Goal: Check status: Check status

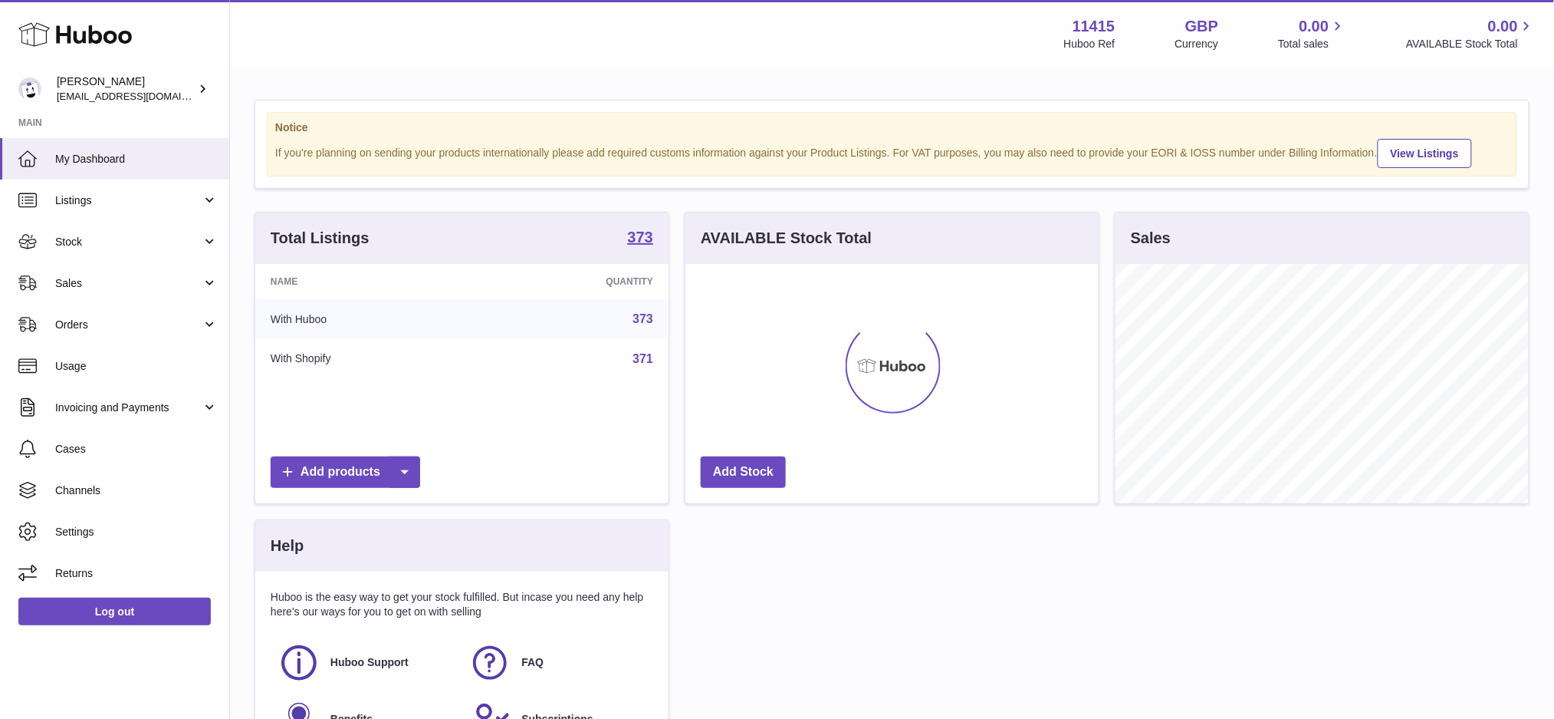
scroll to position [239, 413]
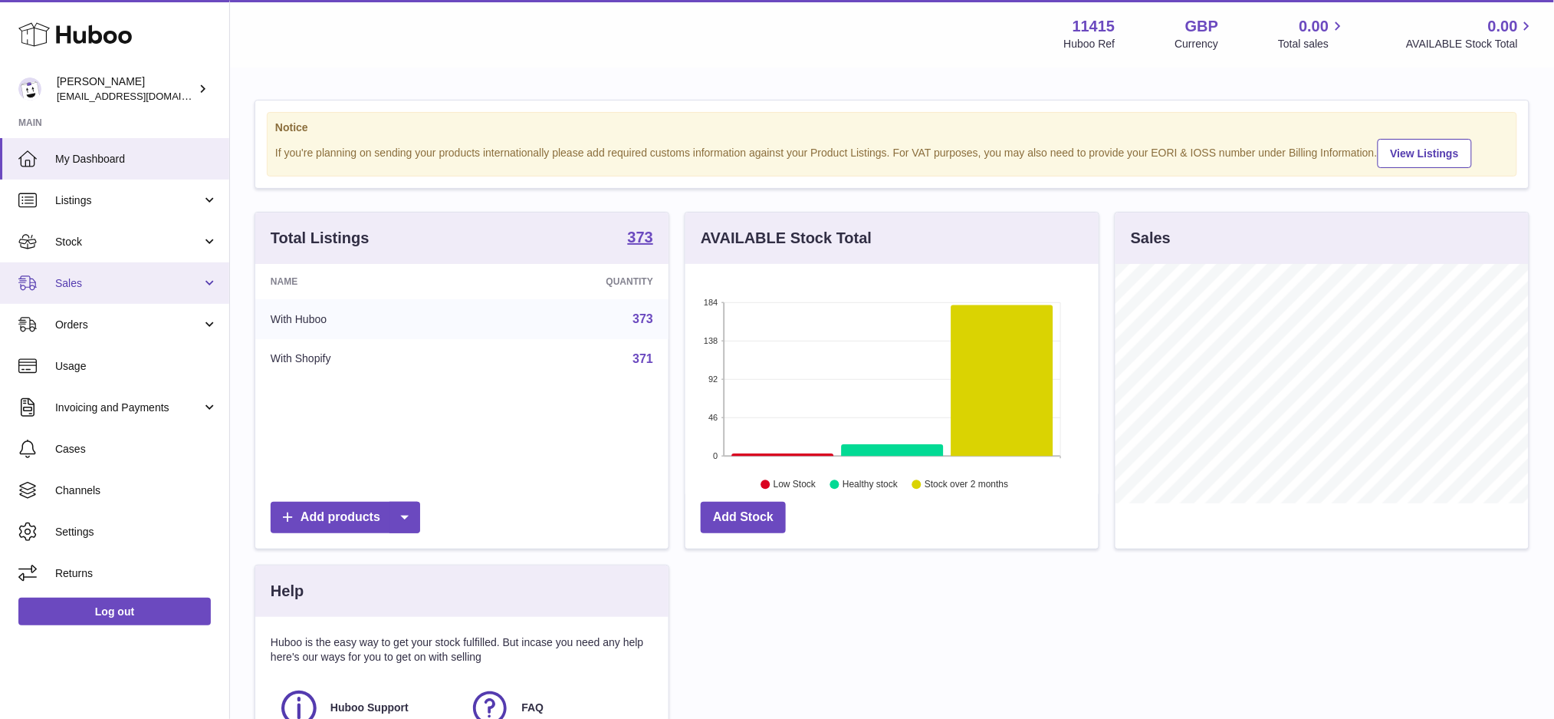
click at [114, 276] on span "Sales" at bounding box center [128, 283] width 146 height 15
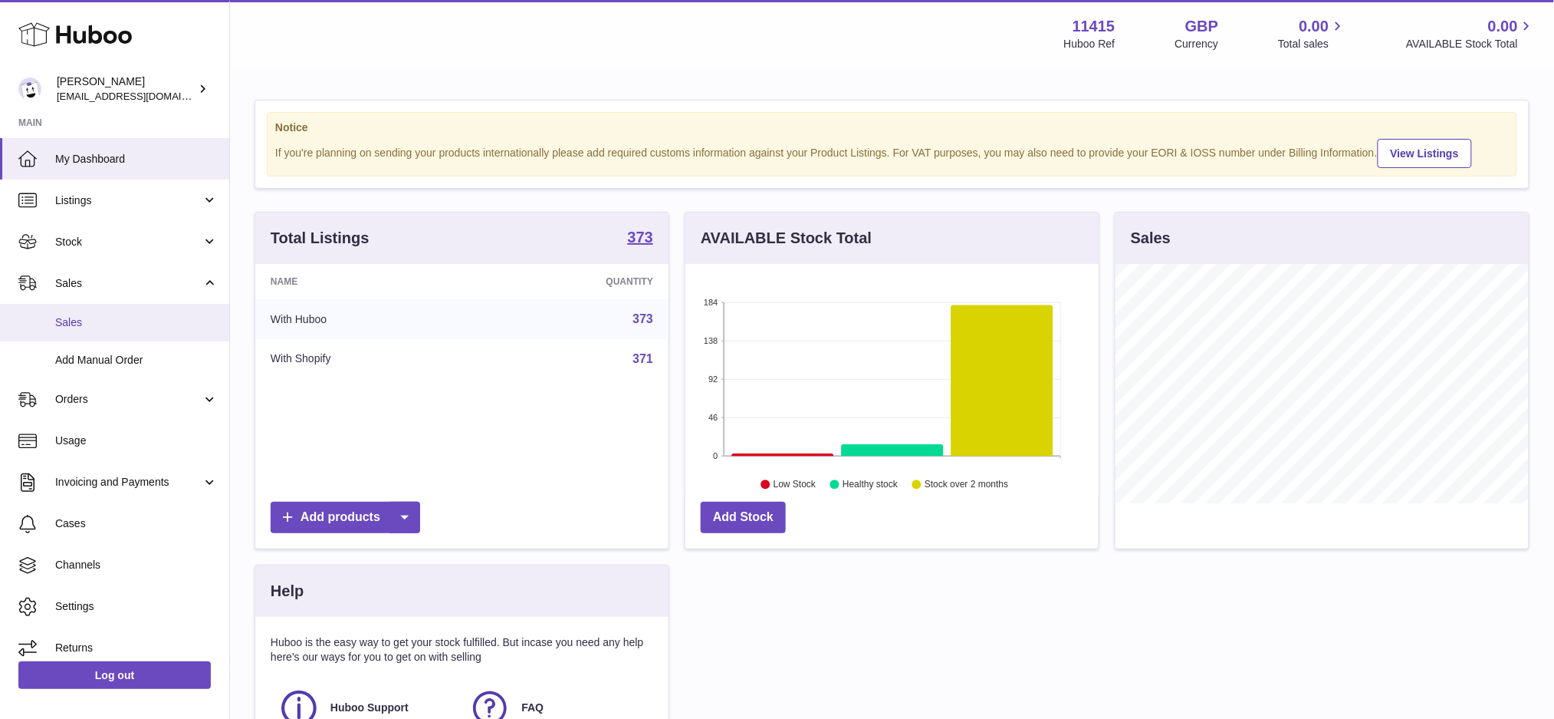
click at [101, 311] on link "Sales" at bounding box center [114, 323] width 229 height 38
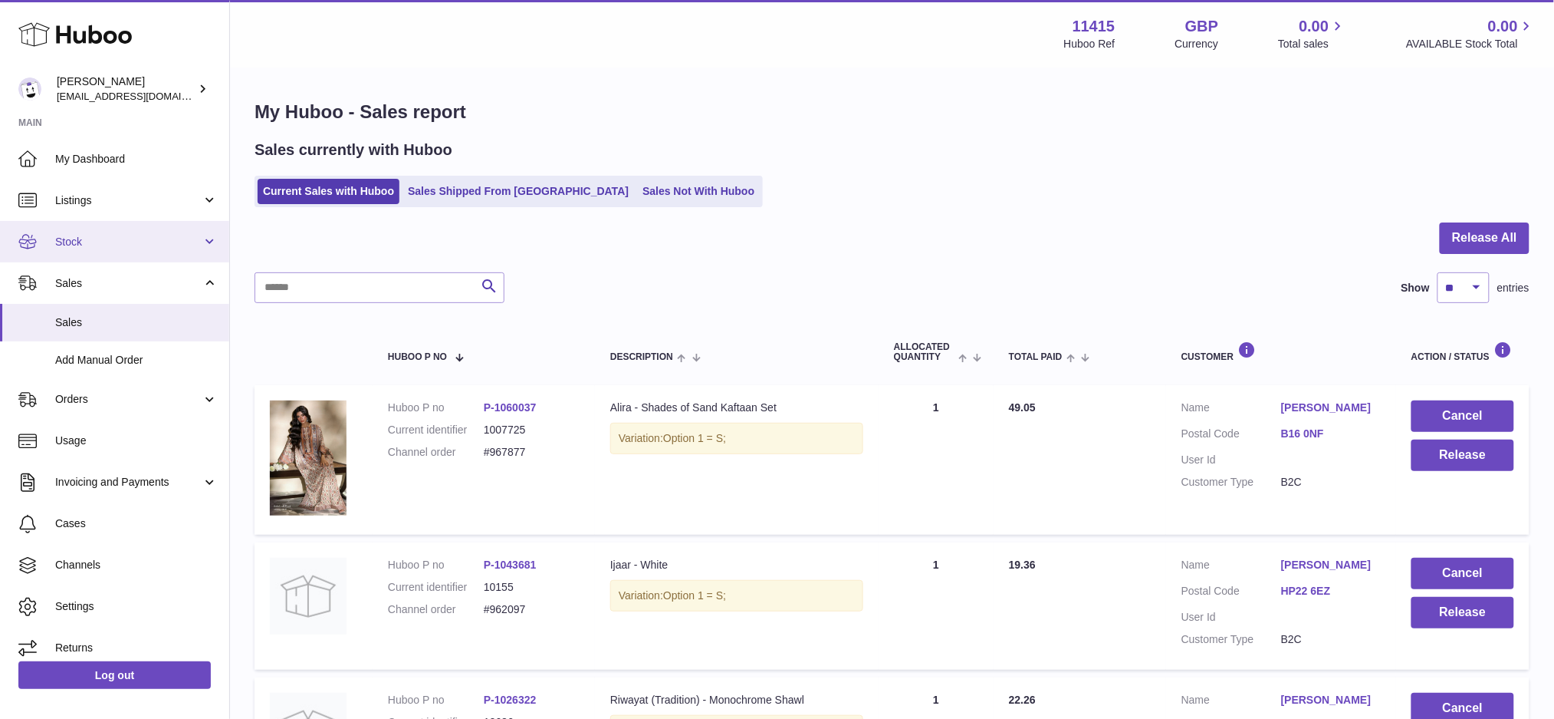
click at [154, 236] on span "Stock" at bounding box center [128, 242] width 146 height 15
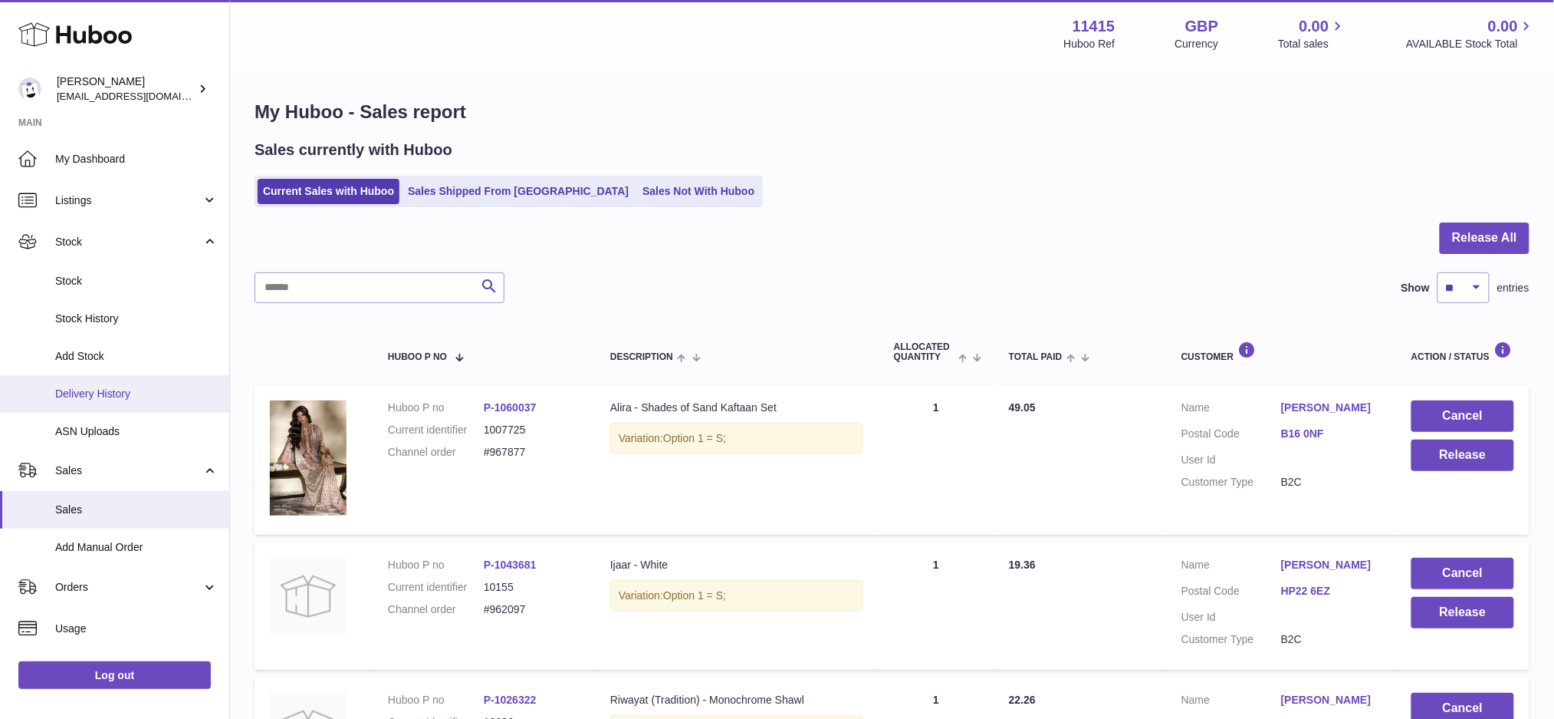
click at [139, 378] on link "Delivery History" at bounding box center [114, 394] width 229 height 38
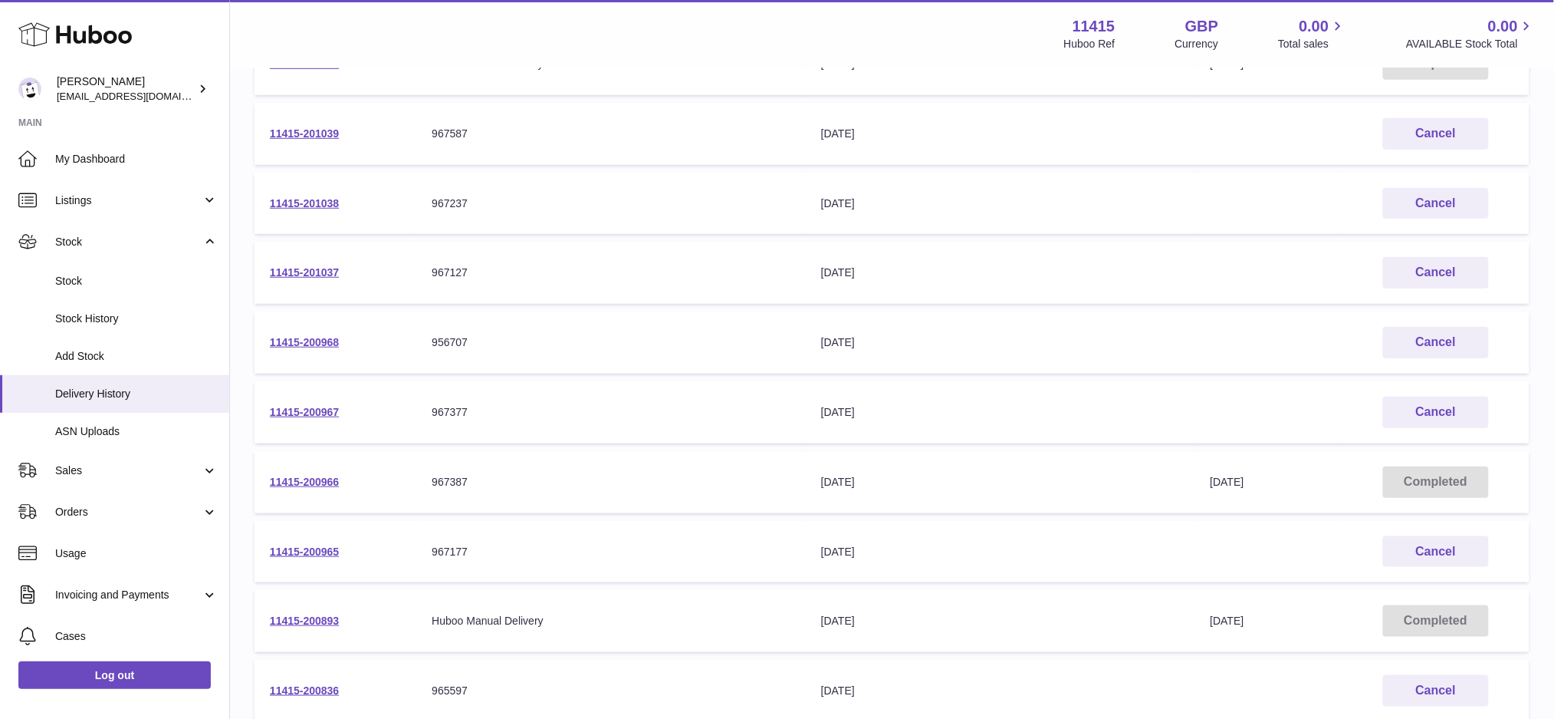
scroll to position [307, 0]
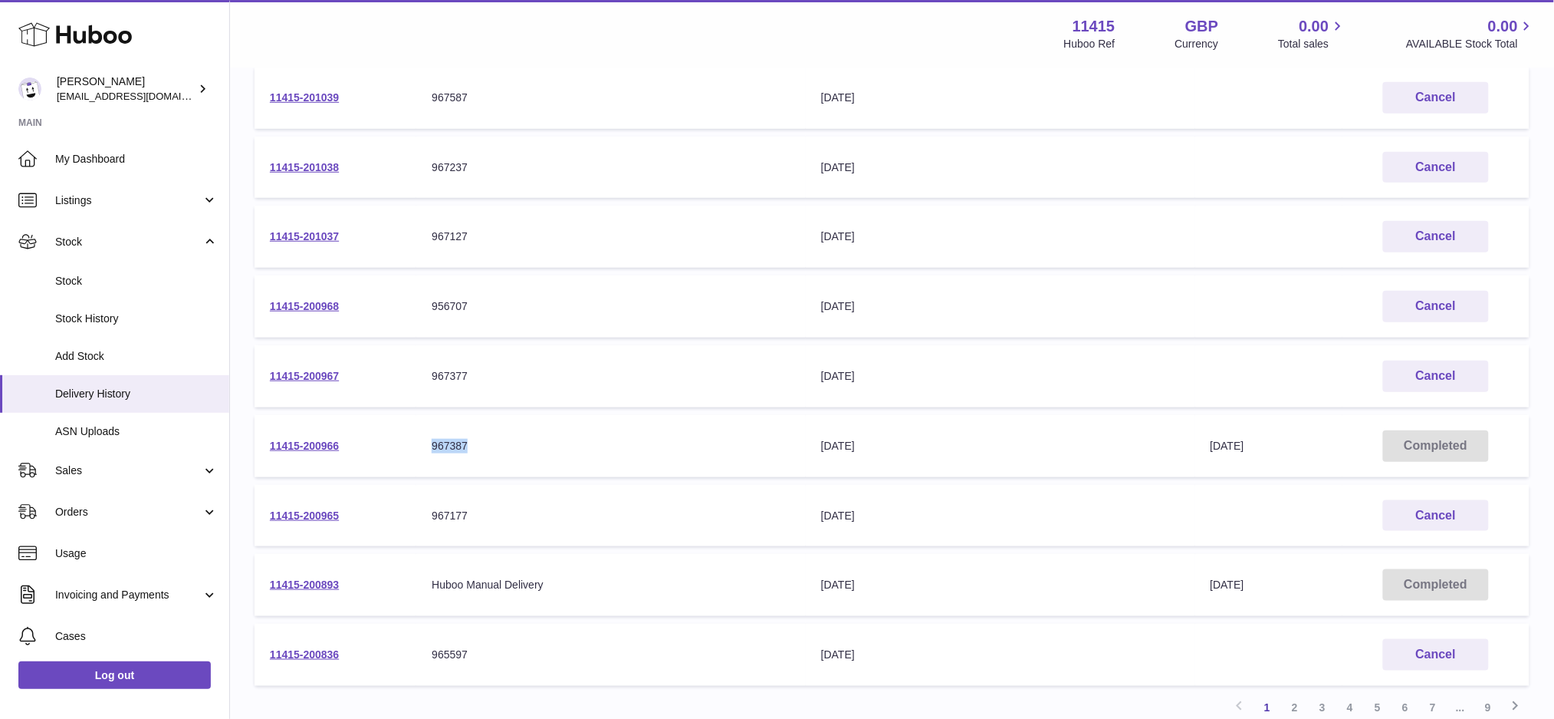
drag, startPoint x: 476, startPoint y: 447, endPoint x: 426, endPoint y: 452, distance: 50.9
click at [426, 452] on td "Your Delivery Reference Number 967387" at bounding box center [611, 446] width 390 height 62
copy div "967387"
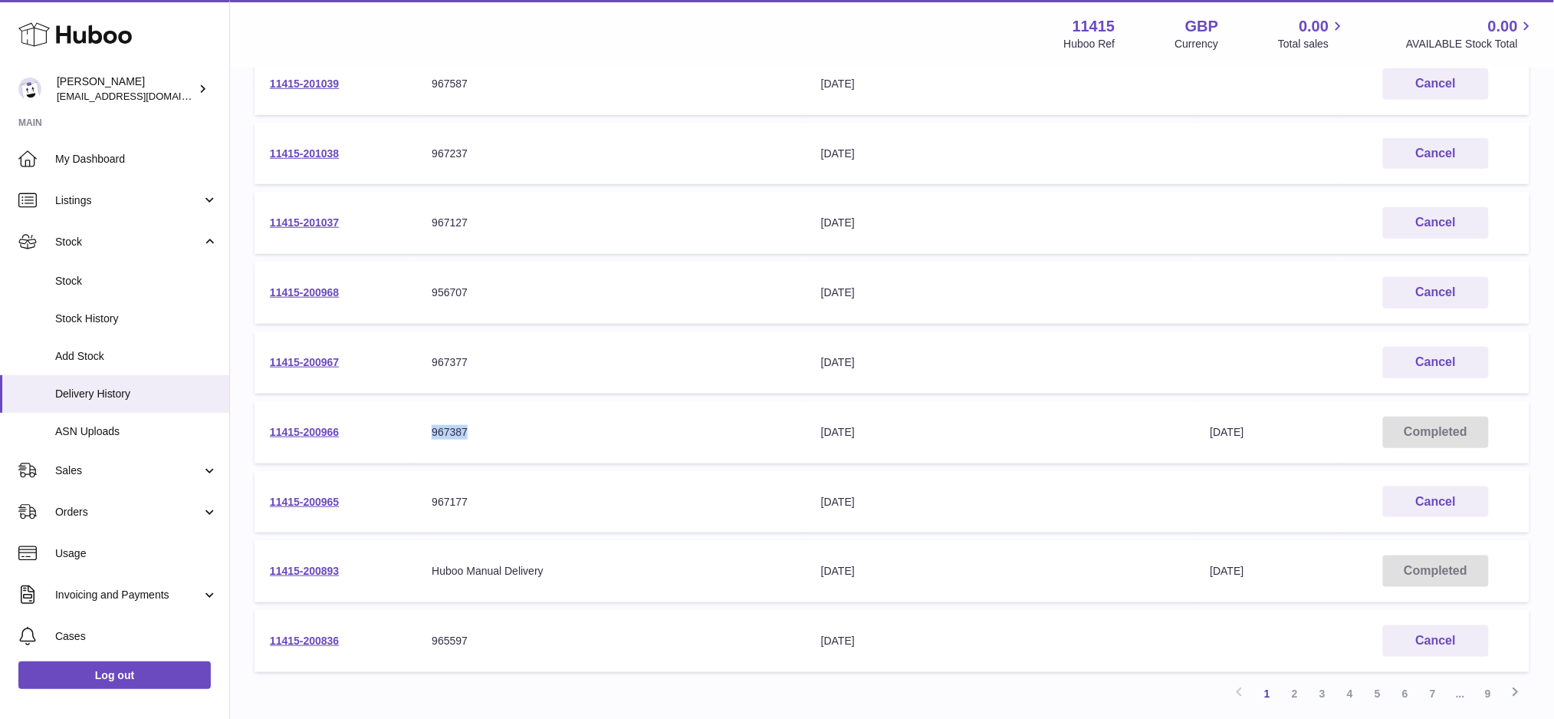
scroll to position [409, 0]
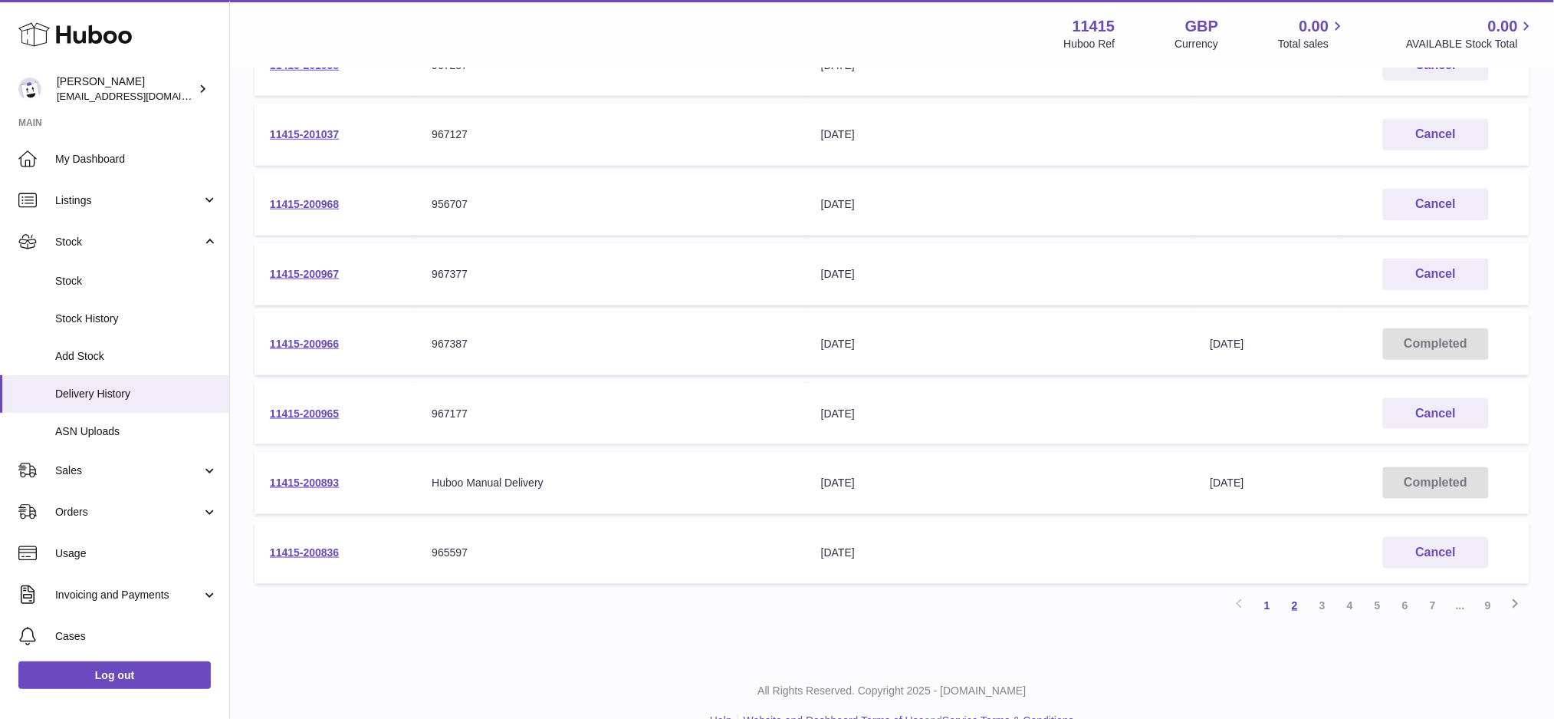
click at [1290, 599] on link "2" at bounding box center [1295, 605] width 28 height 28
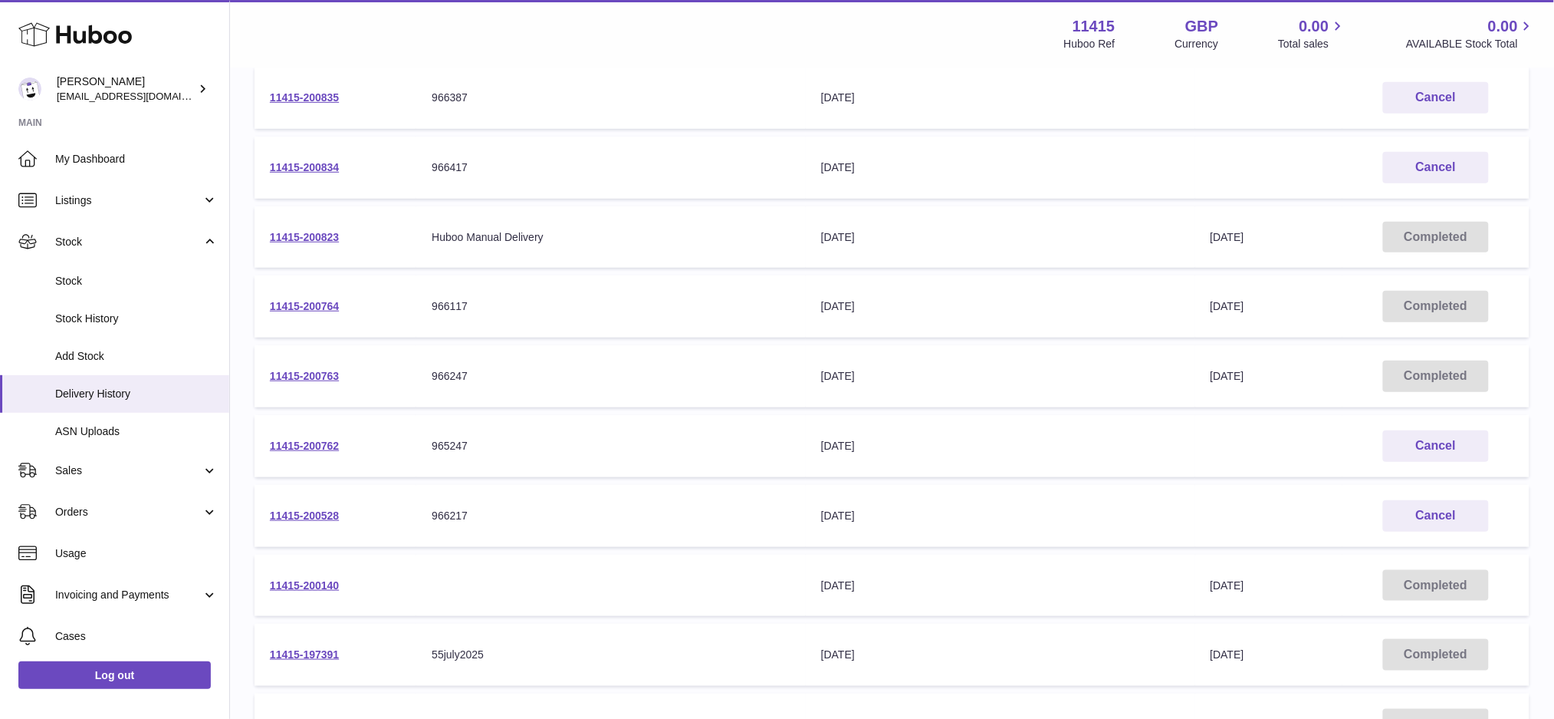
scroll to position [273, 0]
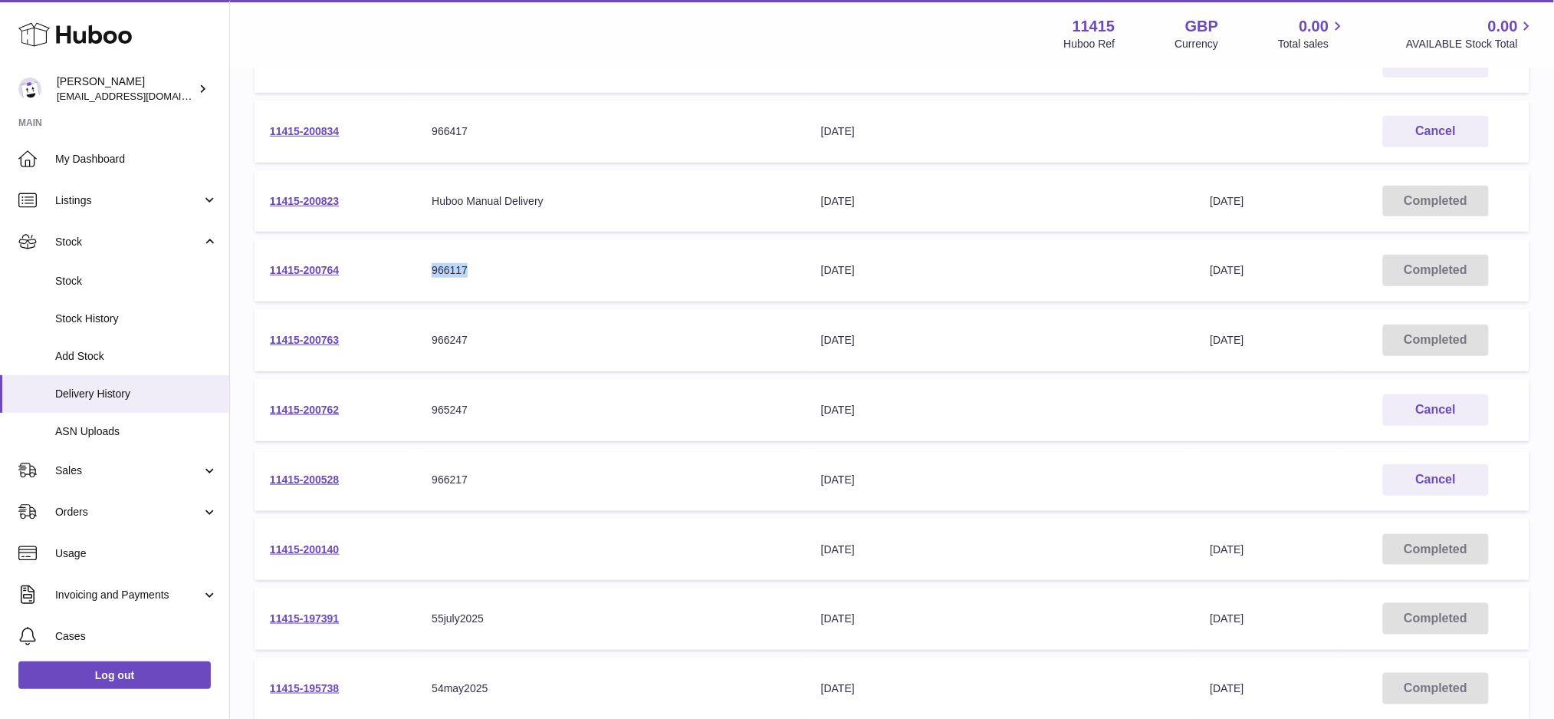
drag, startPoint x: 498, startPoint y: 270, endPoint x: 429, endPoint y: 271, distance: 69.0
click at [429, 271] on td "Your Delivery Reference Number 966117" at bounding box center [611, 270] width 390 height 62
copy div "966117"
drag, startPoint x: 487, startPoint y: 339, endPoint x: 475, endPoint y: 344, distance: 13.4
click at [475, 344] on div "966247" at bounding box center [611, 340] width 359 height 15
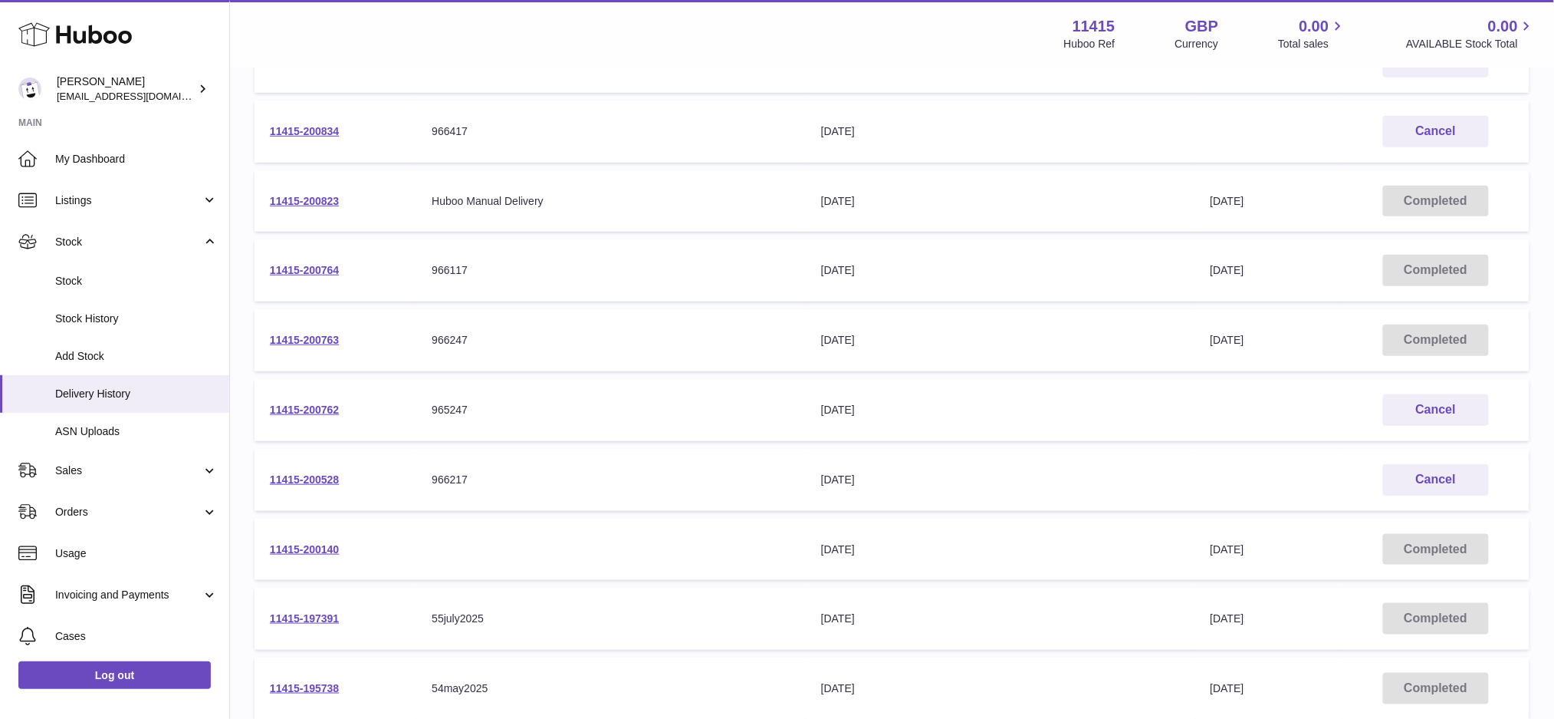
scroll to position [438, 0]
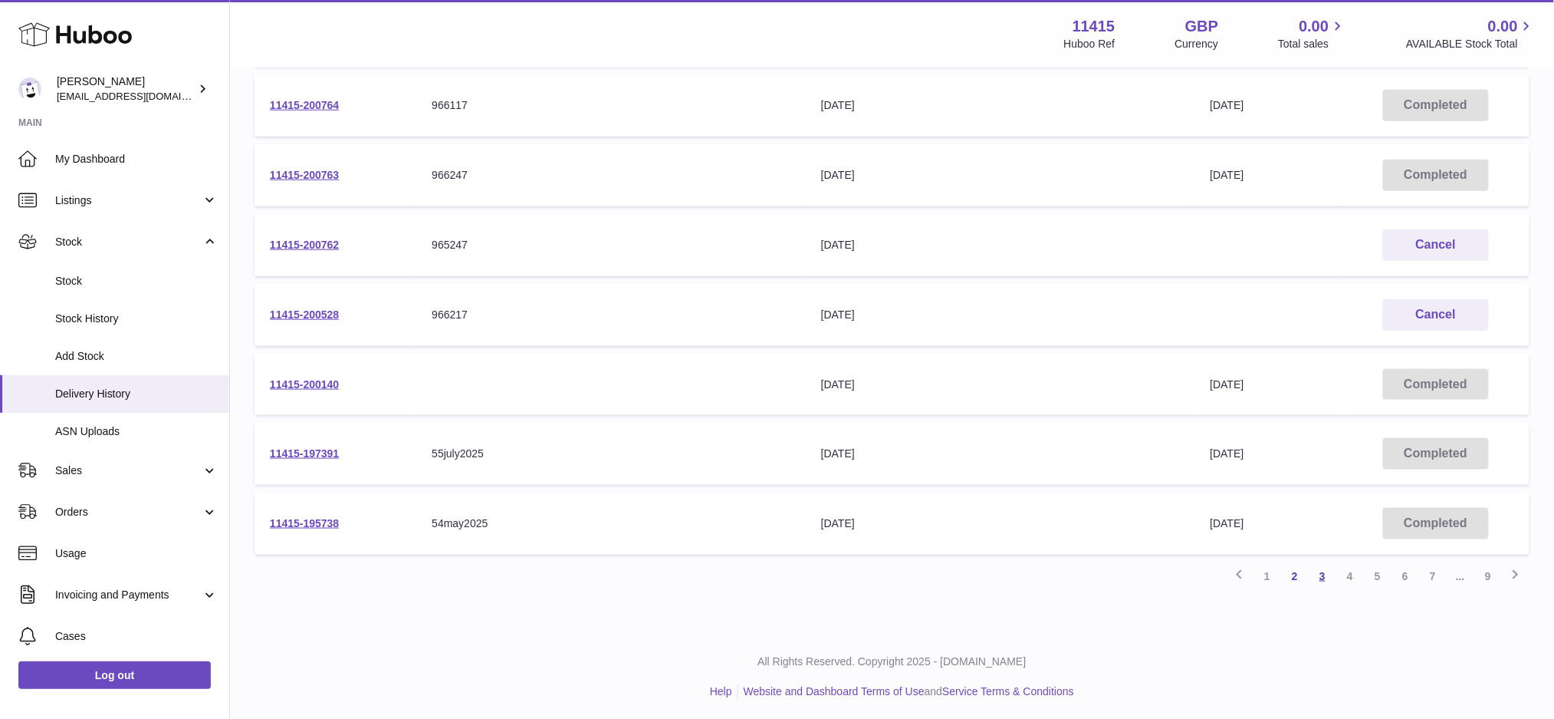
click at [1319, 571] on link "3" at bounding box center [1323, 576] width 28 height 28
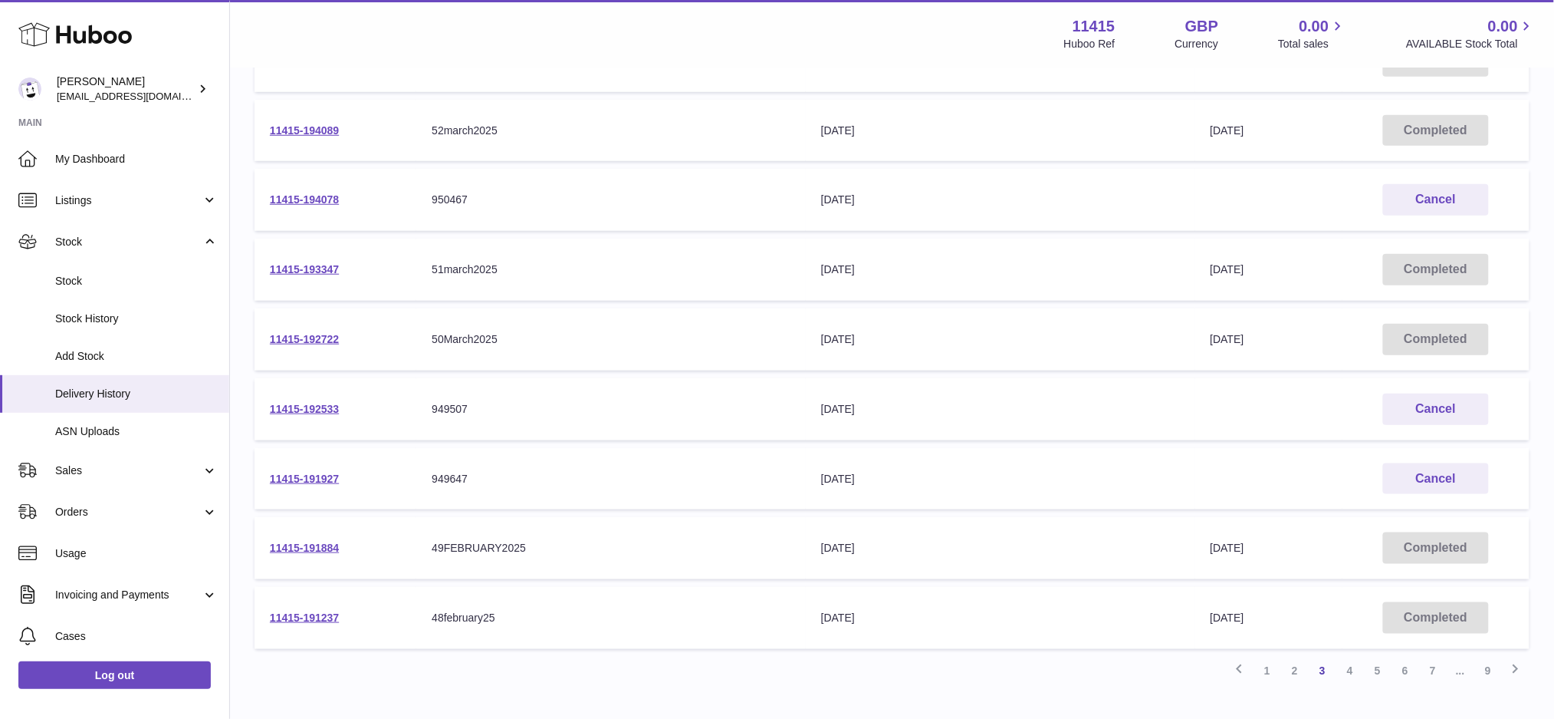
scroll to position [375, 0]
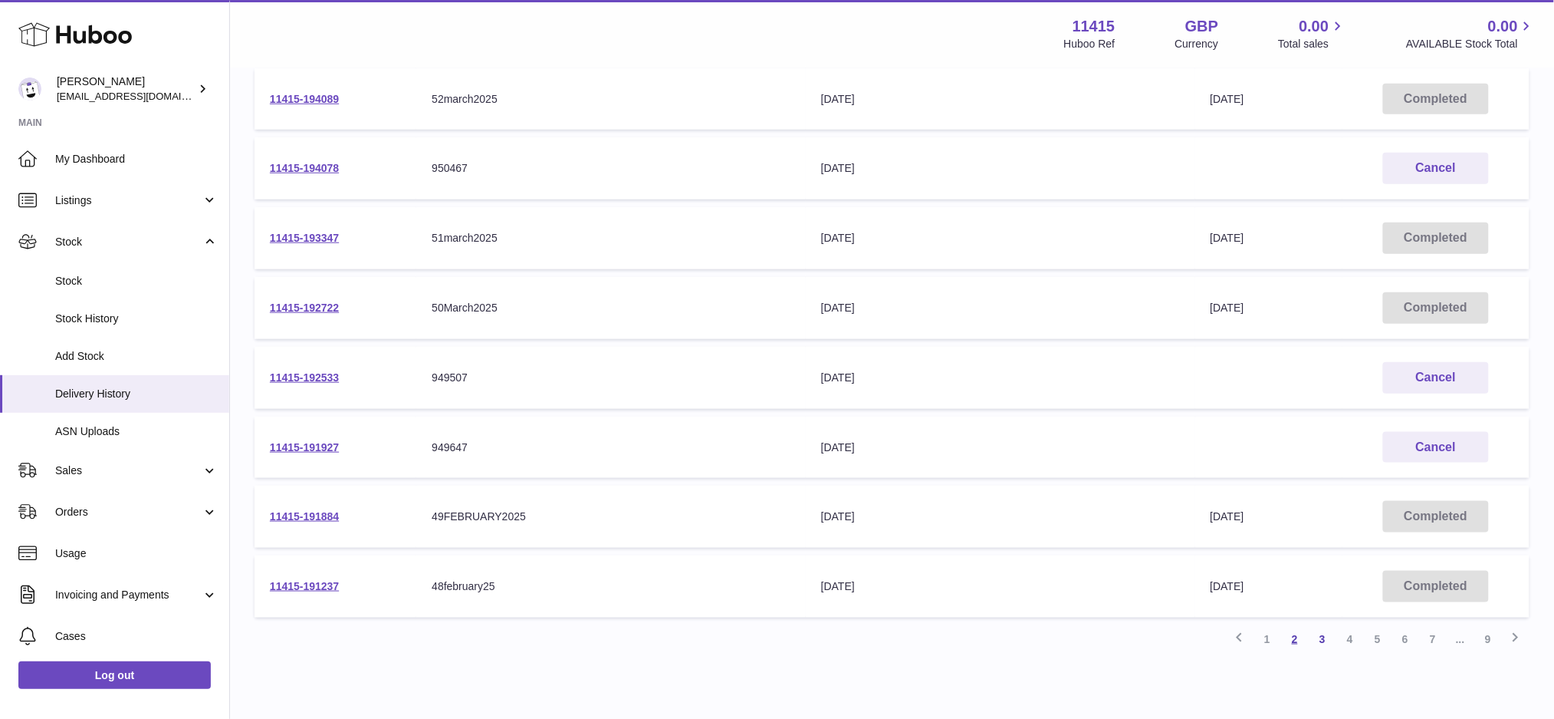
click at [1291, 637] on link "2" at bounding box center [1295, 639] width 28 height 28
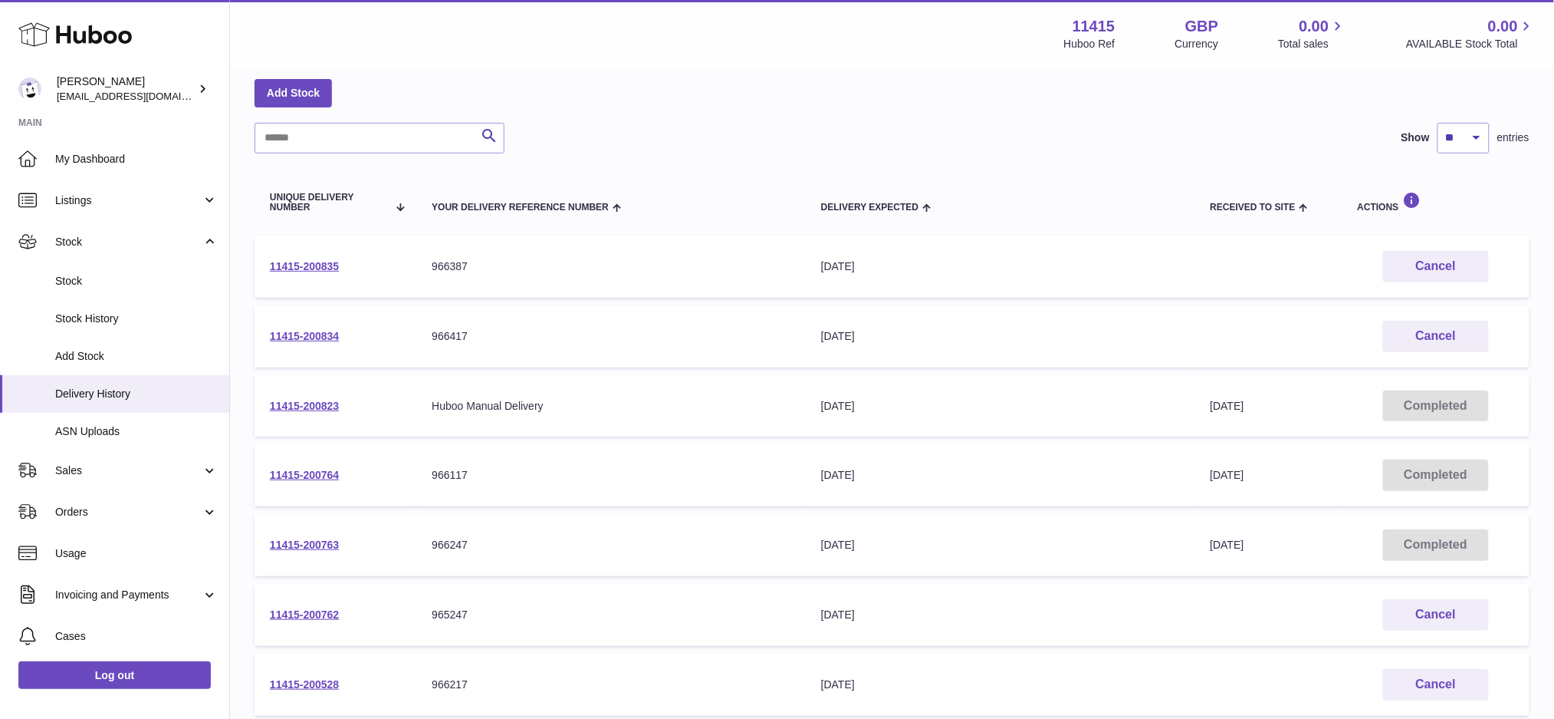
scroll to position [170, 0]
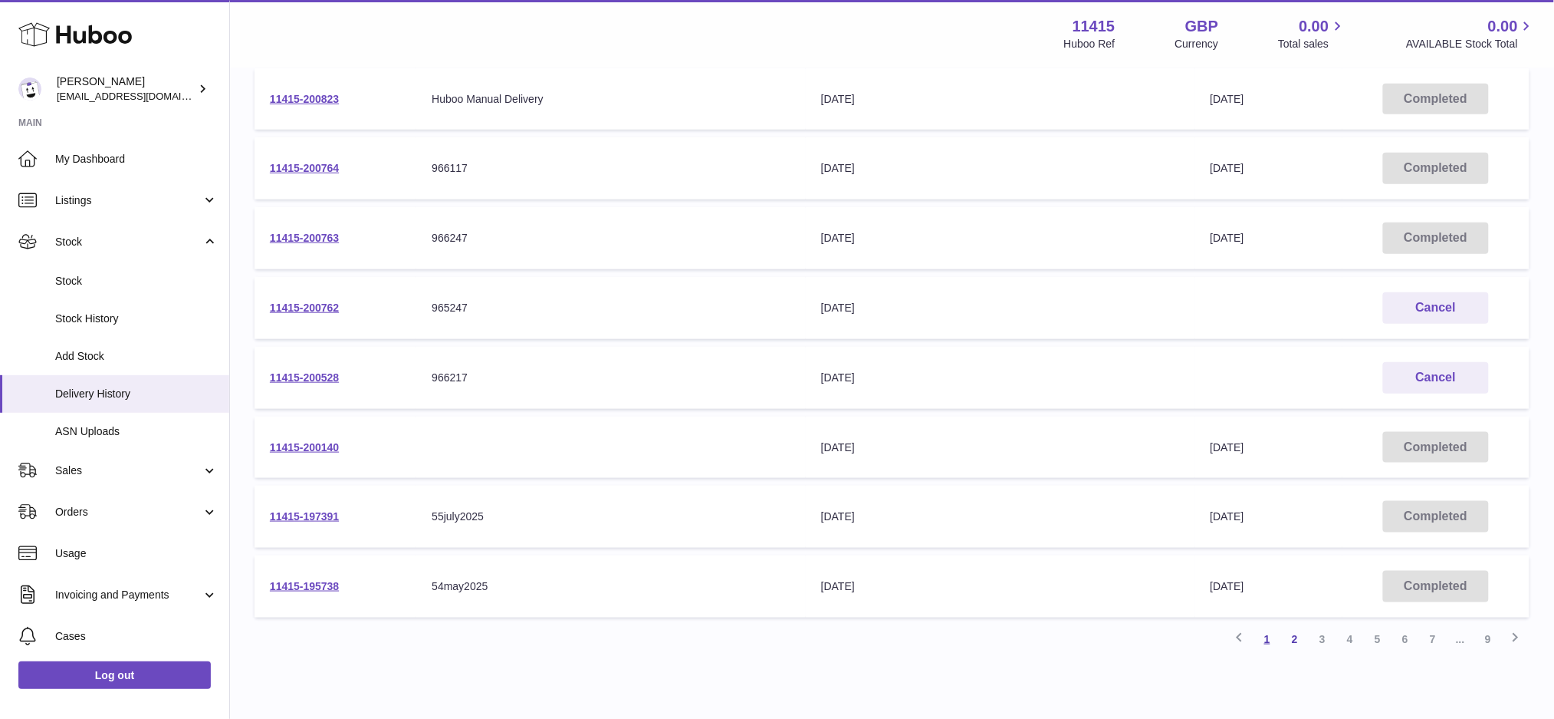
click at [1268, 635] on link "1" at bounding box center [1268, 639] width 28 height 28
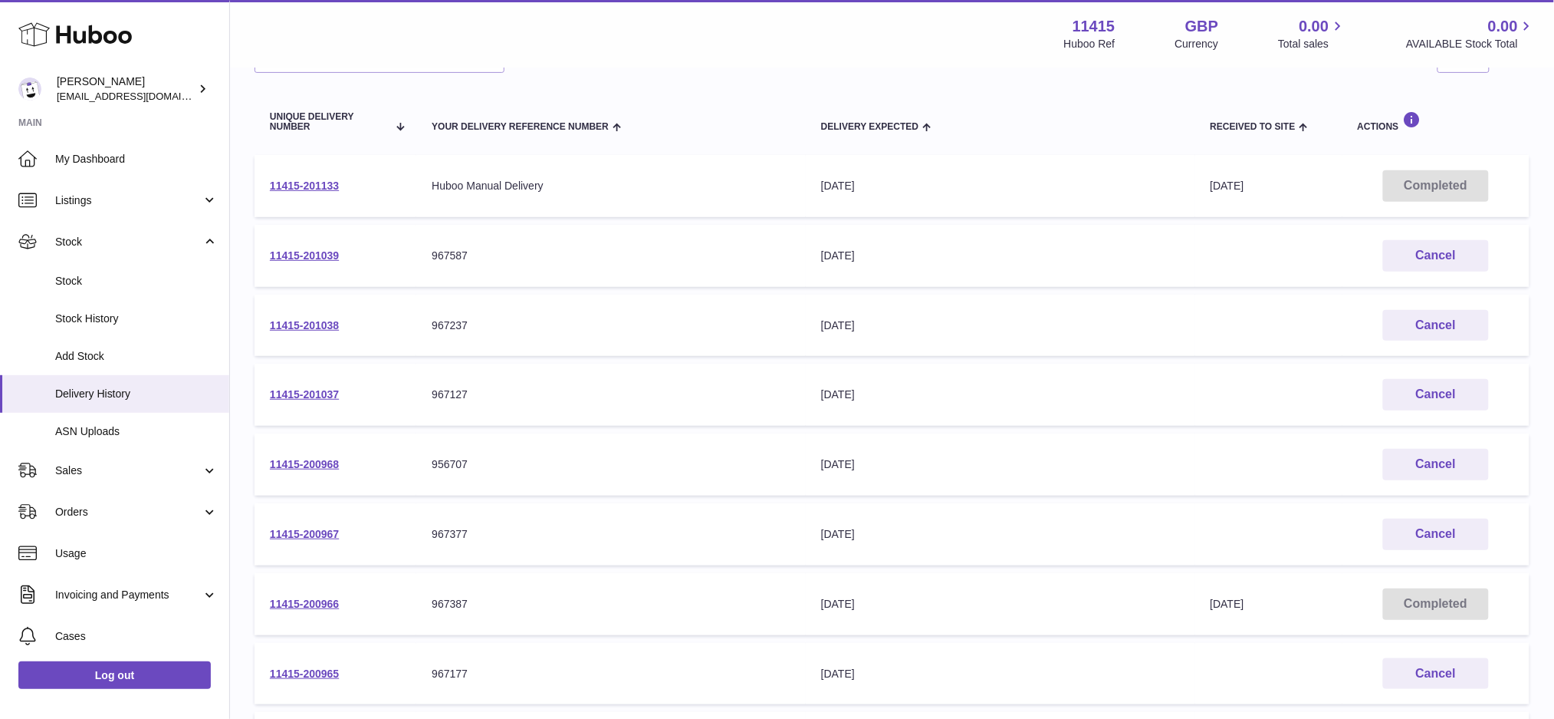
scroll to position [273, 0]
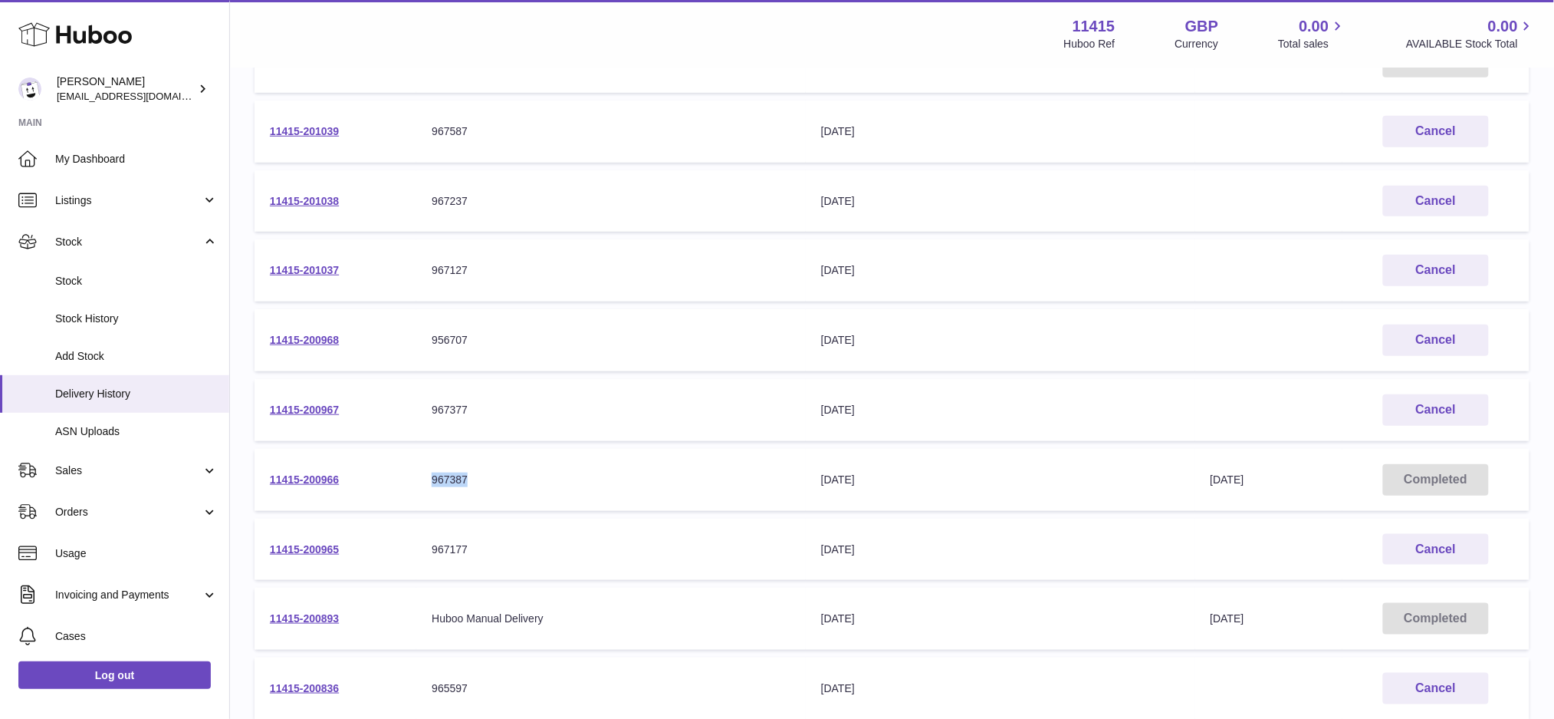
drag, startPoint x: 505, startPoint y: 480, endPoint x: 432, endPoint y: 484, distance: 73.7
click at [432, 484] on div "967387" at bounding box center [611, 479] width 359 height 15
copy div "967387"
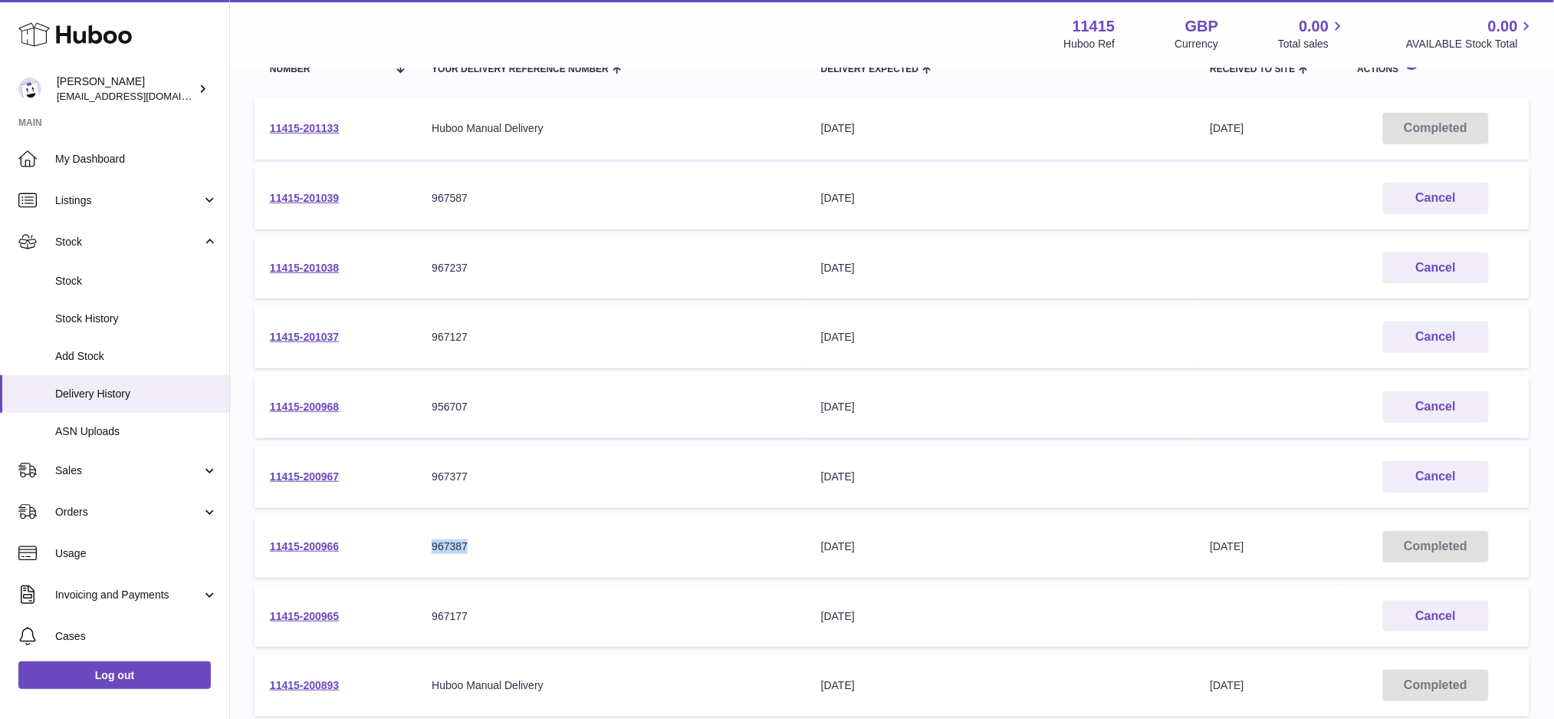
scroll to position [170, 0]
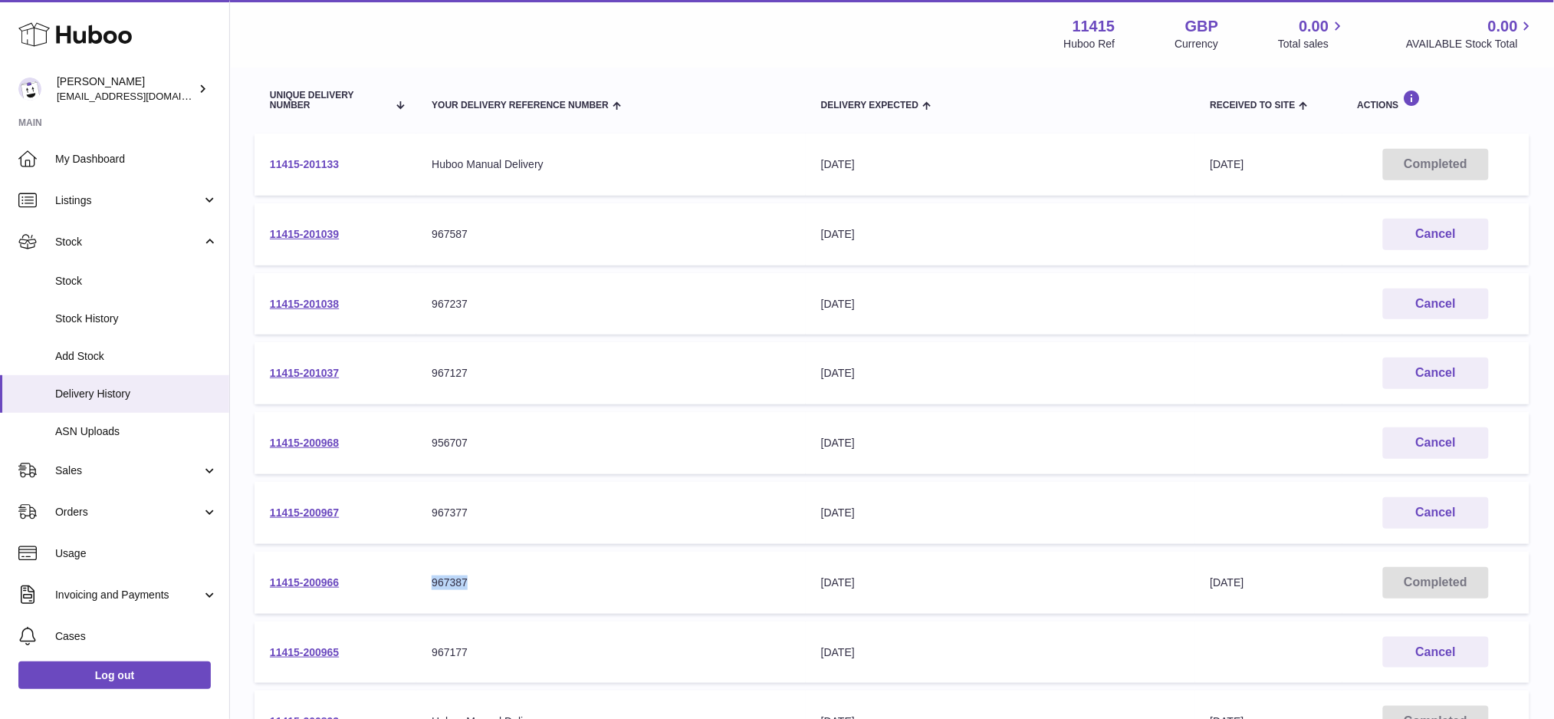
click at [310, 163] on link "11415-201133" at bounding box center [304, 164] width 69 height 12
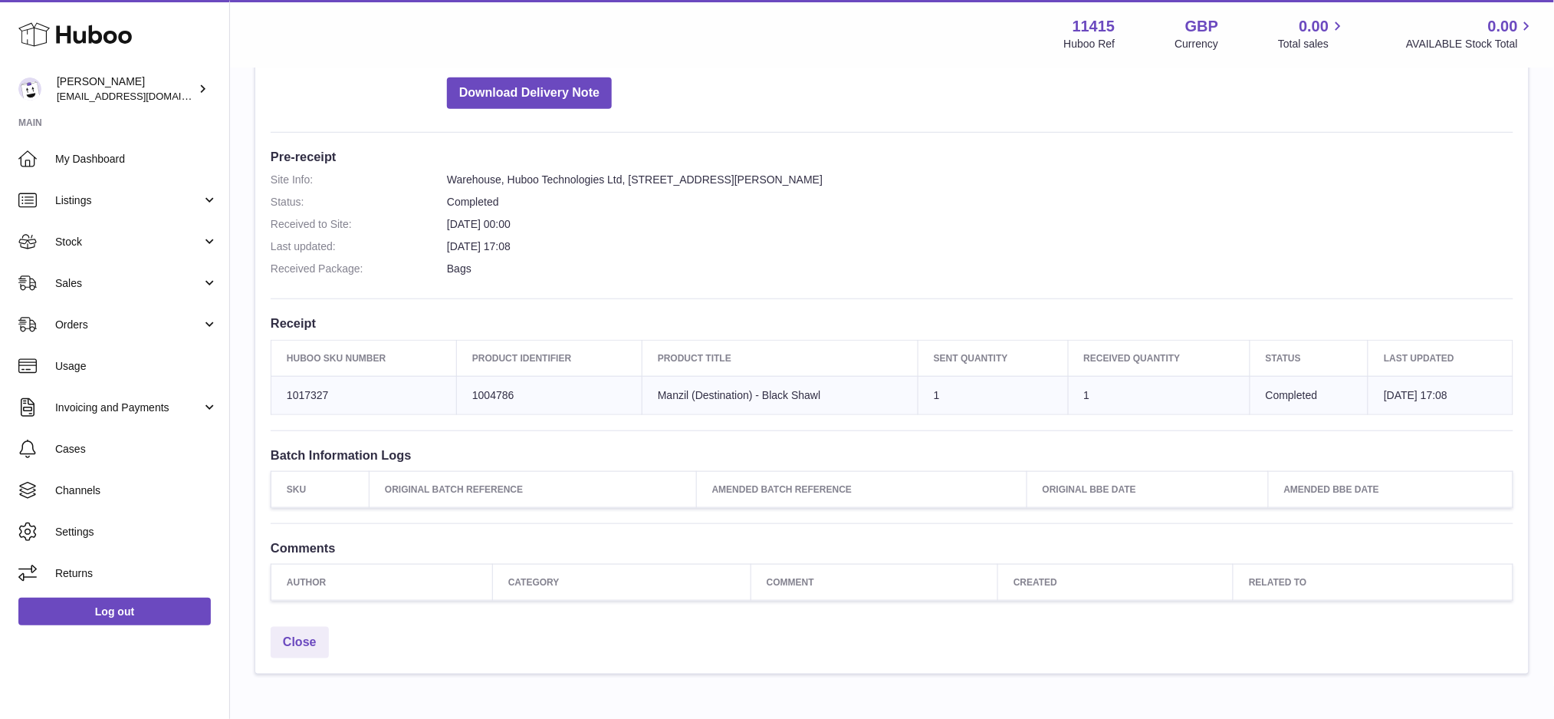
scroll to position [364, 0]
